Goal: Entertainment & Leisure: Consume media (video, audio)

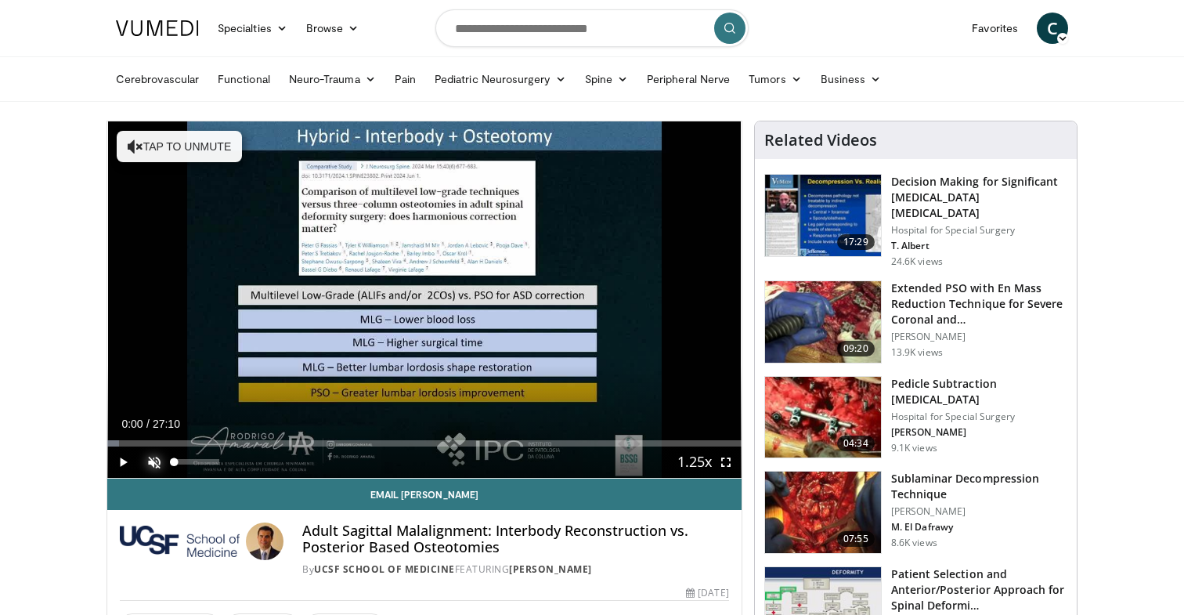
click at [158, 467] on span "Video Player" at bounding box center [154, 461] width 31 height 31
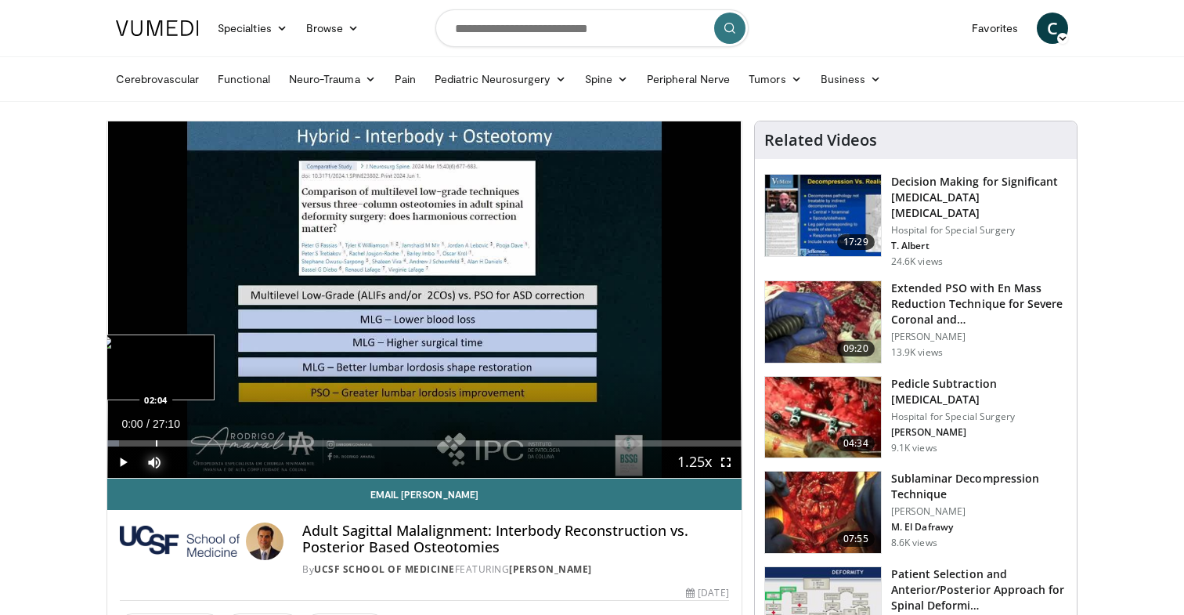
click at [156, 443] on div "Progress Bar" at bounding box center [157, 443] width 2 height 6
click at [118, 462] on span "Video Player" at bounding box center [122, 461] width 31 height 31
click at [175, 447] on div "Current Time 2:10 / Duration 27:10 Pause Skip Backward Skip Forward Mute 32% Lo…" at bounding box center [424, 461] width 634 height 31
click at [182, 441] on div "Progress Bar" at bounding box center [183, 443] width 2 height 6
click at [200, 442] on div "Progress Bar" at bounding box center [189, 443] width 37 height 6
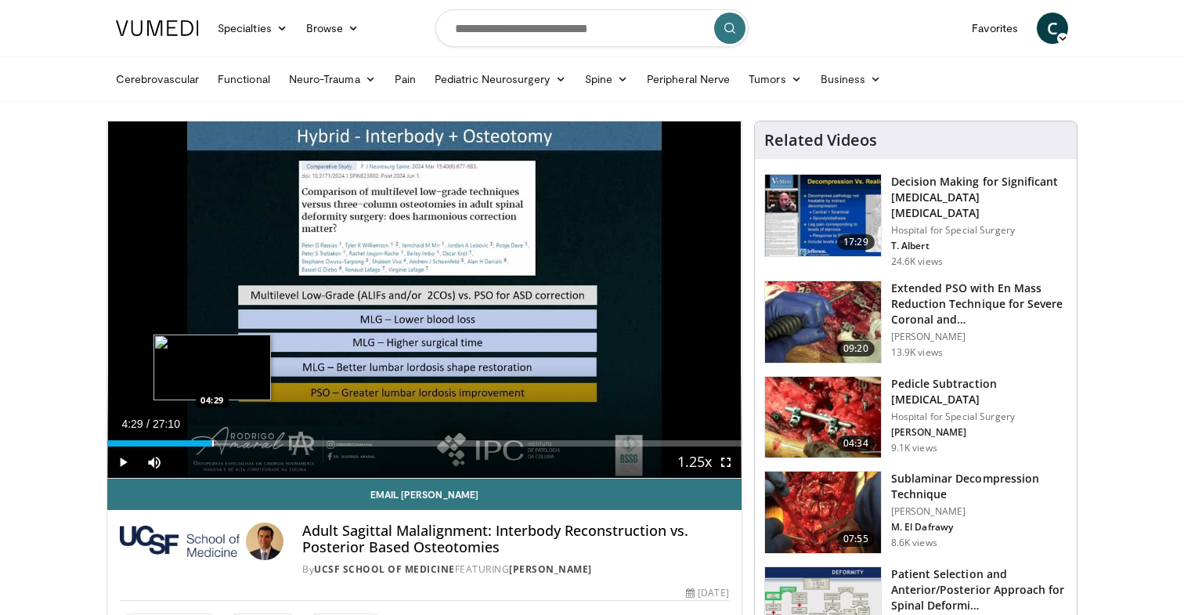
click at [212, 443] on div "Progress Bar" at bounding box center [213, 443] width 2 height 6
click at [229, 438] on div "Loaded : 20.81% 04:32 05:14" at bounding box center [424, 438] width 634 height 15
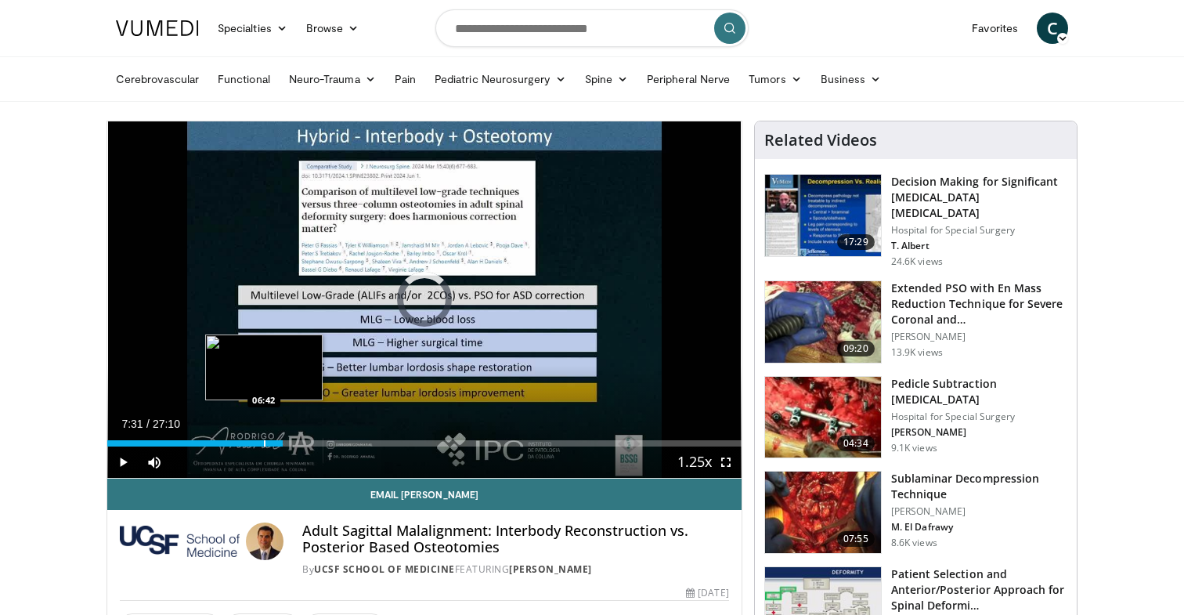
drag, startPoint x: 232, startPoint y: 438, endPoint x: 279, endPoint y: 441, distance: 47.0
click at [277, 441] on div "Loaded : 0.00% 06:40 06:42" at bounding box center [424, 438] width 634 height 15
drag, startPoint x: 287, startPoint y: 442, endPoint x: 264, endPoint y: 443, distance: 22.7
click at [264, 443] on div "Progress Bar" at bounding box center [265, 443] width 2 height 6
click at [265, 443] on div "Progress Bar" at bounding box center [266, 443] width 2 height 6
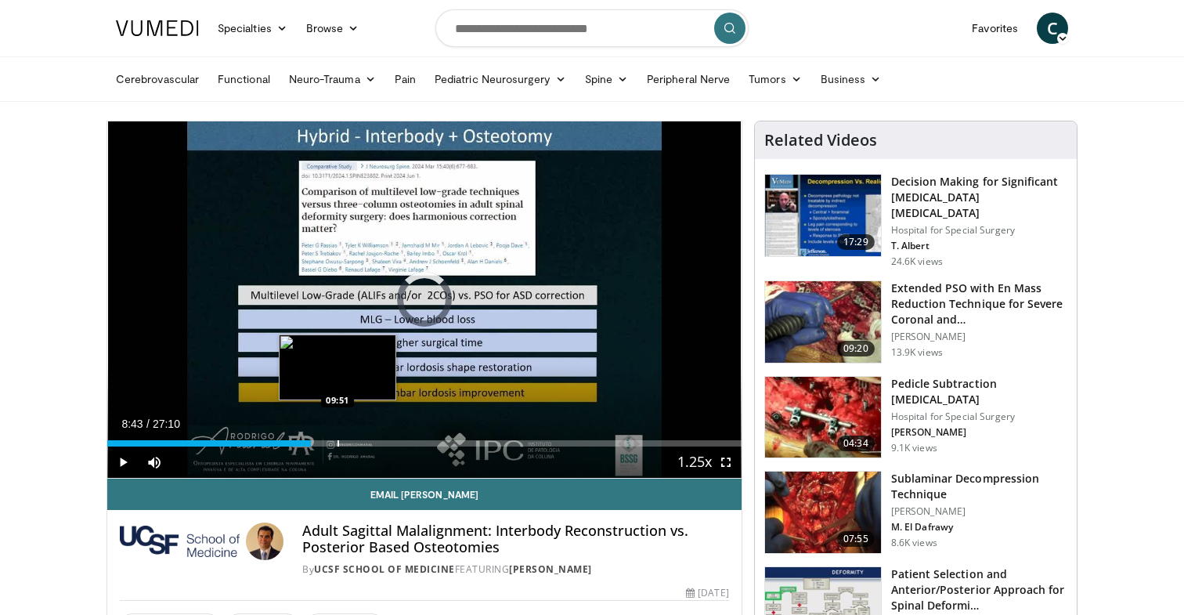
drag, startPoint x: 264, startPoint y: 443, endPoint x: 363, endPoint y: 445, distance: 98.7
click at [363, 445] on div "Loaded : 0.00% 09:51 09:51" at bounding box center [424, 443] width 634 height 6
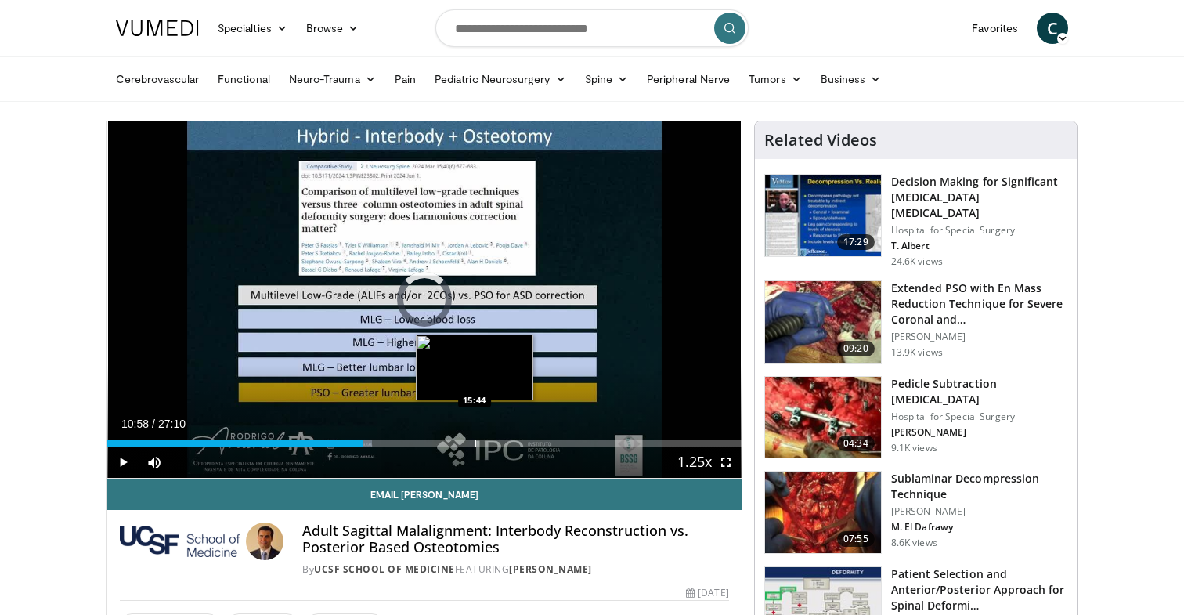
drag, startPoint x: 363, startPoint y: 445, endPoint x: 512, endPoint y: 445, distance: 149.5
click at [476, 445] on div "Progress Bar" at bounding box center [475, 443] width 2 height 6
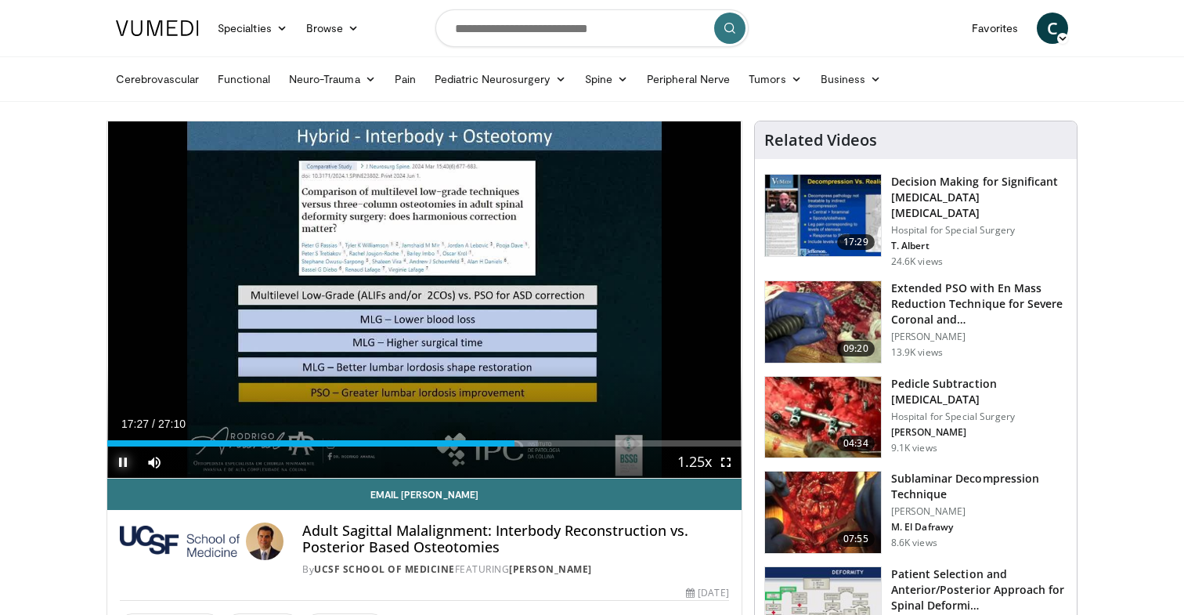
click at [121, 471] on span "Video Player" at bounding box center [122, 461] width 31 height 31
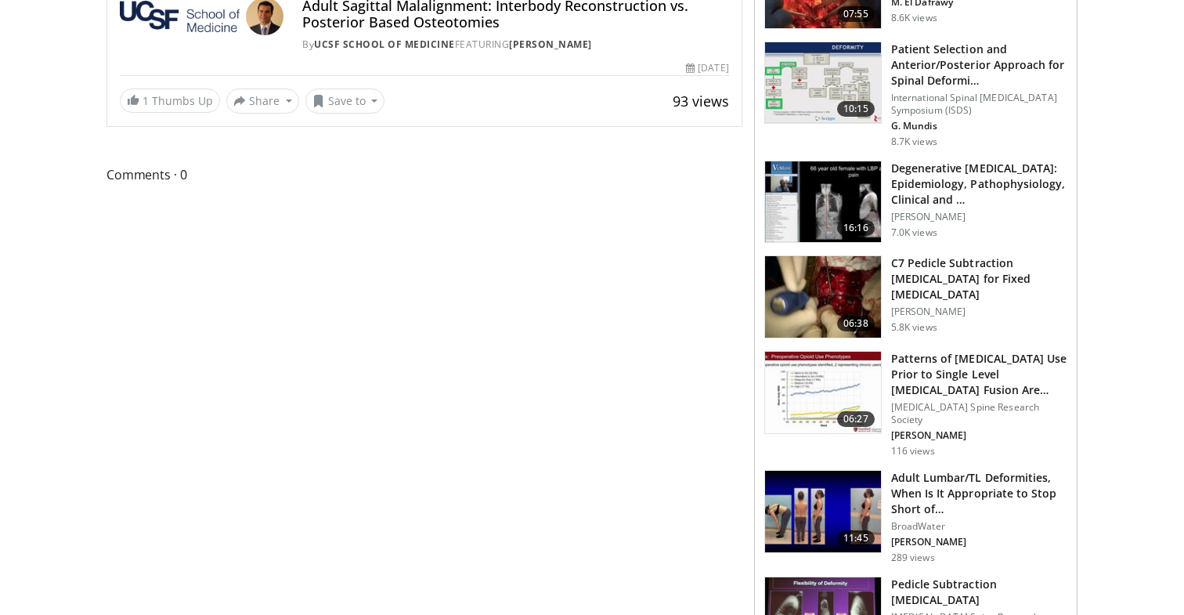
scroll to position [551, 0]
